Goal: Navigation & Orientation: Find specific page/section

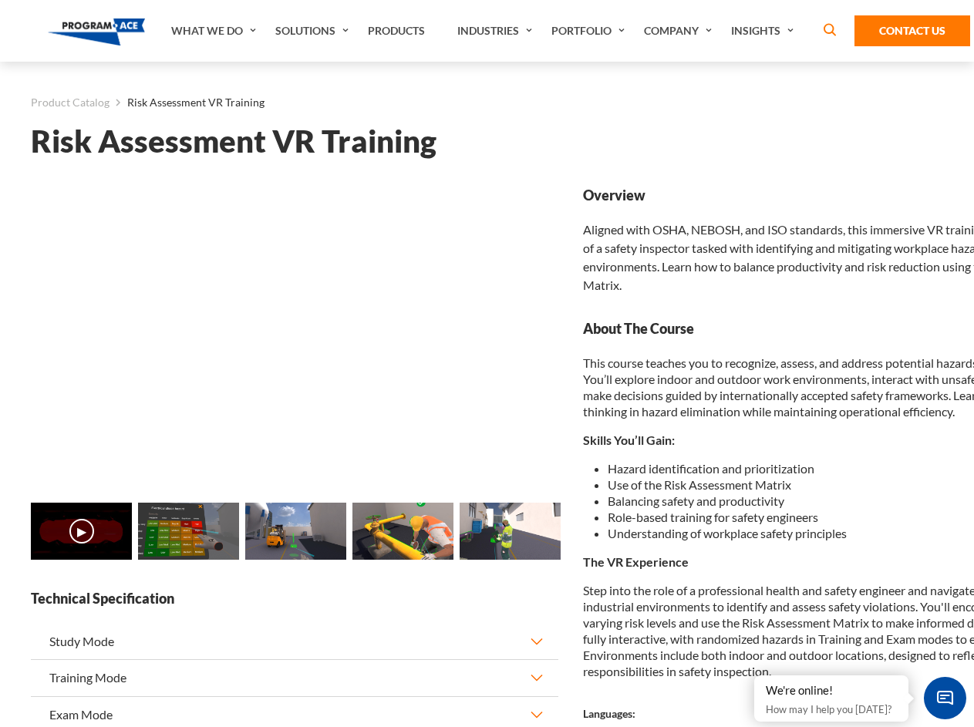
click at [314, 31] on link "Solutions" at bounding box center [314, 31] width 93 height 62
click at [0, 0] on div "AI & Computer Vision Solutions Computer Vision Quality Control AI tools for fas…" at bounding box center [0, 0] width 0 height 0
click at [0, 0] on div "AI & Computer Vision Solutions Virtual Training Solutions Virtual Tour Solution…" at bounding box center [0, 0] width 0 height 0
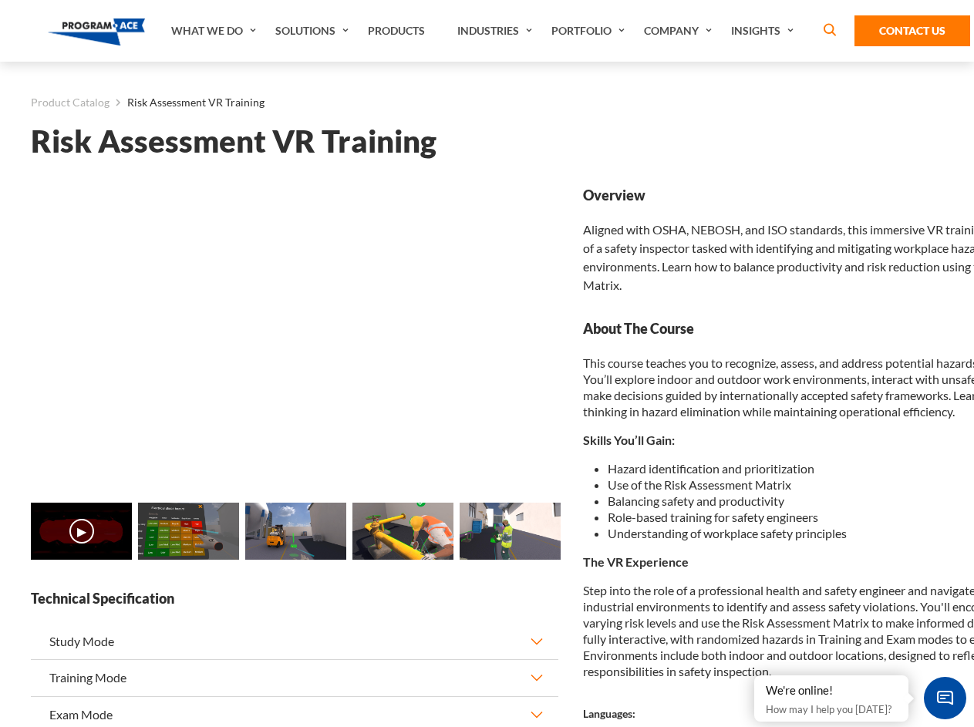
click at [0, 0] on div "AI & Computer Vision Solutions Virtual Training Solutions Virtual Tour Solution…" at bounding box center [0, 0] width 0 height 0
click at [0, 0] on div "AI & Computer Vision Solutions Computer Vision Quality Control AI tools for fas…" at bounding box center [0, 0] width 0 height 0
